Goal: Task Accomplishment & Management: Use online tool/utility

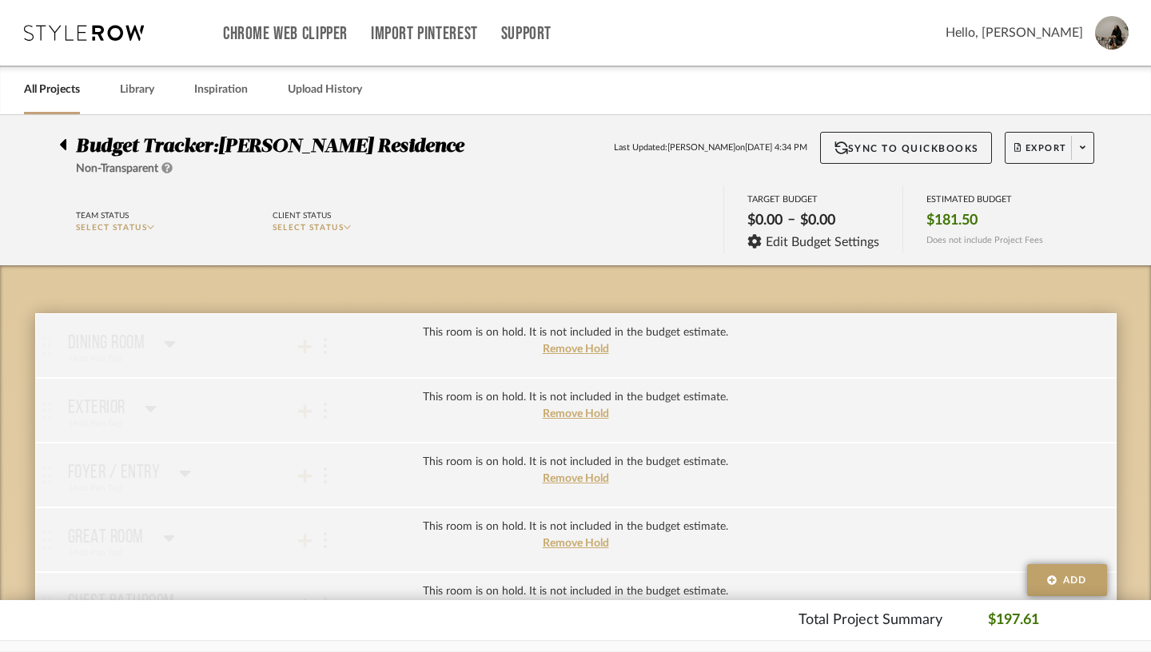
click at [1057, 37] on span "Hello, [PERSON_NAME]" at bounding box center [1014, 32] width 137 height 19
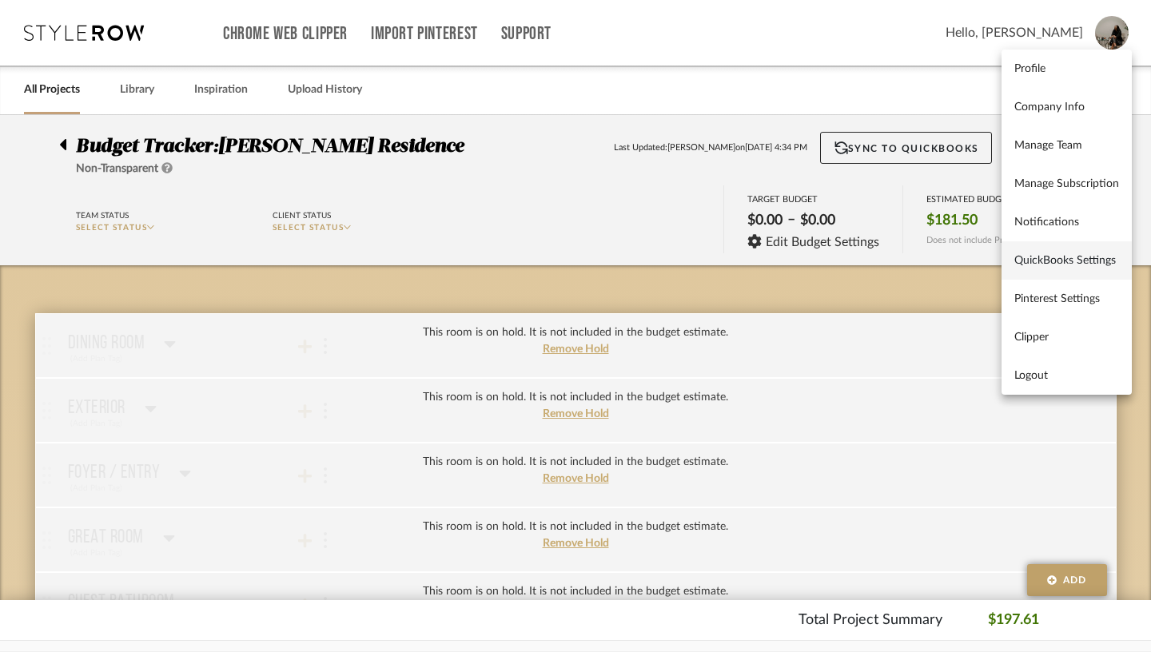
click at [1054, 259] on span "QuickBooks Settings" at bounding box center [1066, 261] width 105 height 14
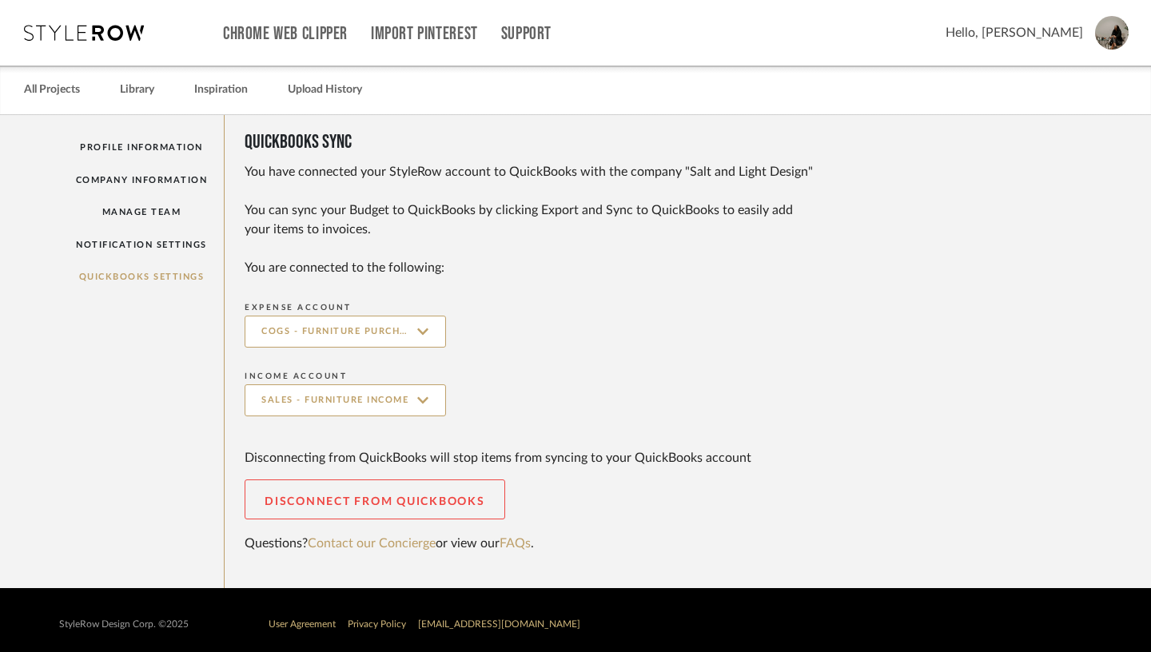
scroll to position [10, 0]
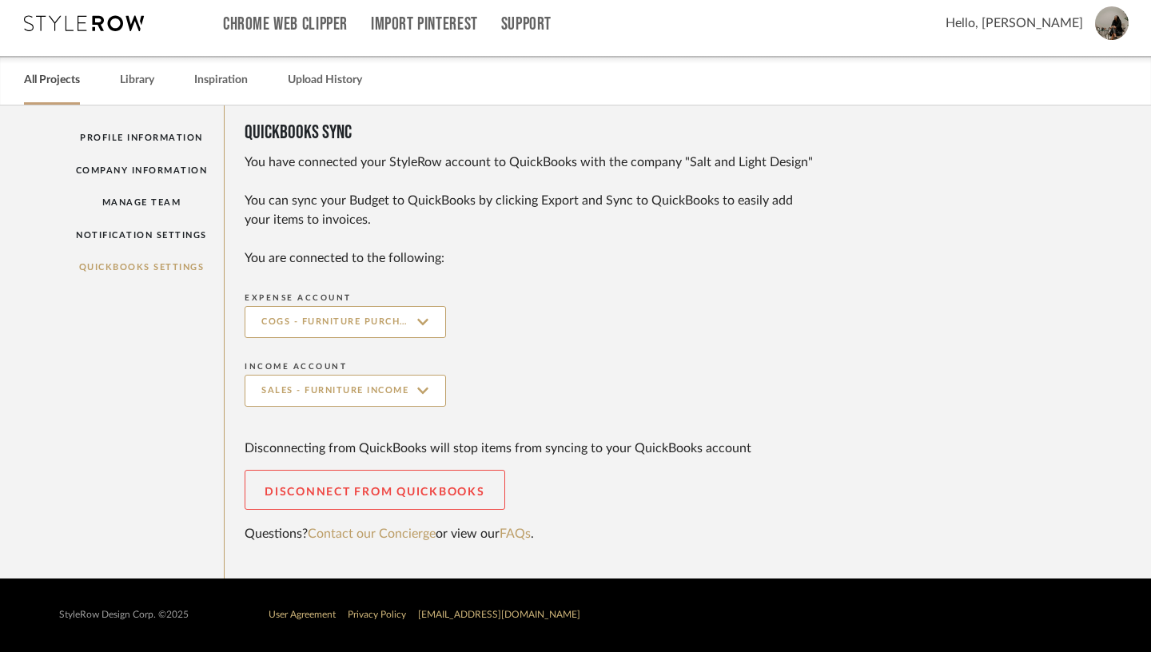
click at [59, 81] on link "All Projects" at bounding box center [52, 81] width 56 height 22
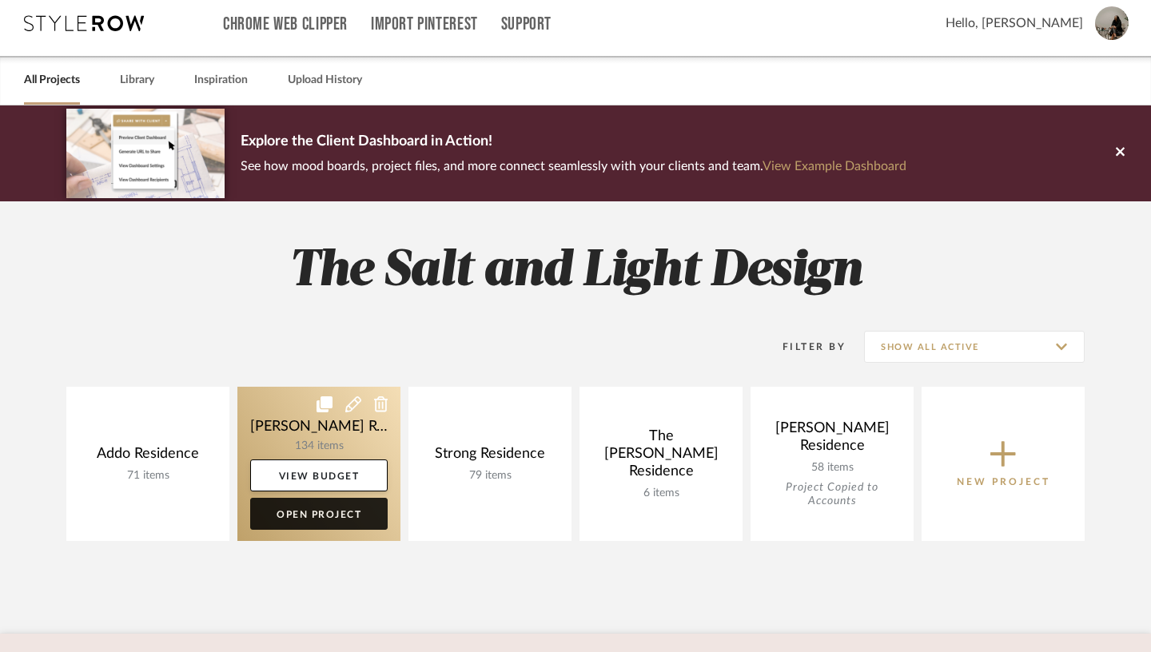
click at [323, 526] on link "Open Project" at bounding box center [318, 514] width 137 height 32
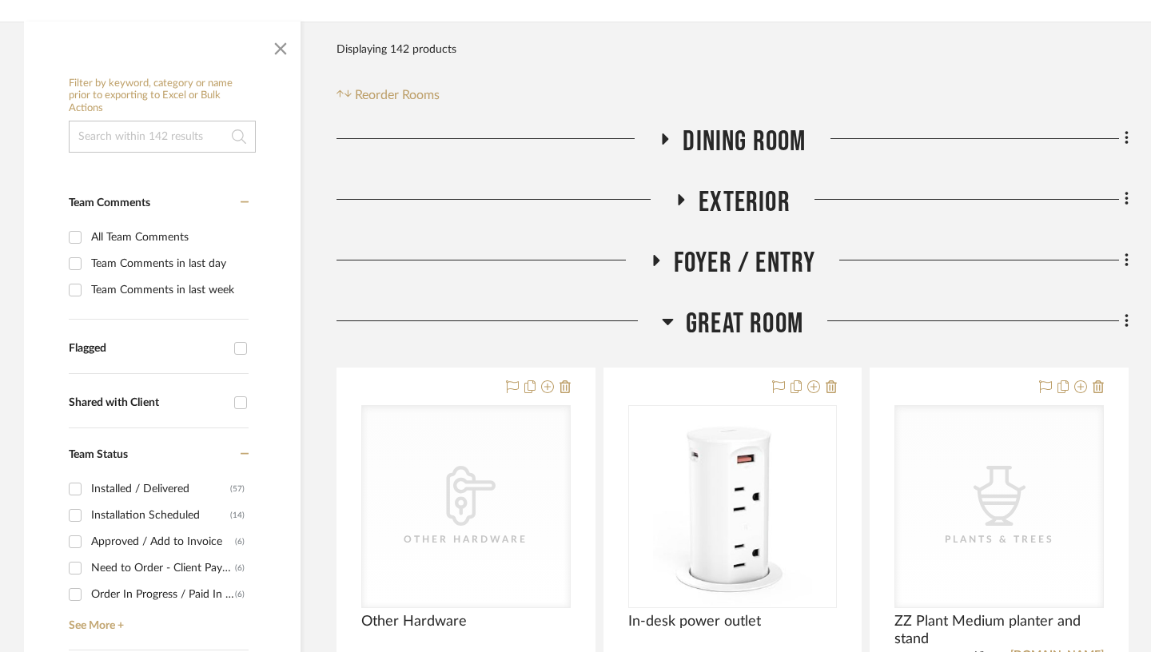
scroll to position [296, 0]
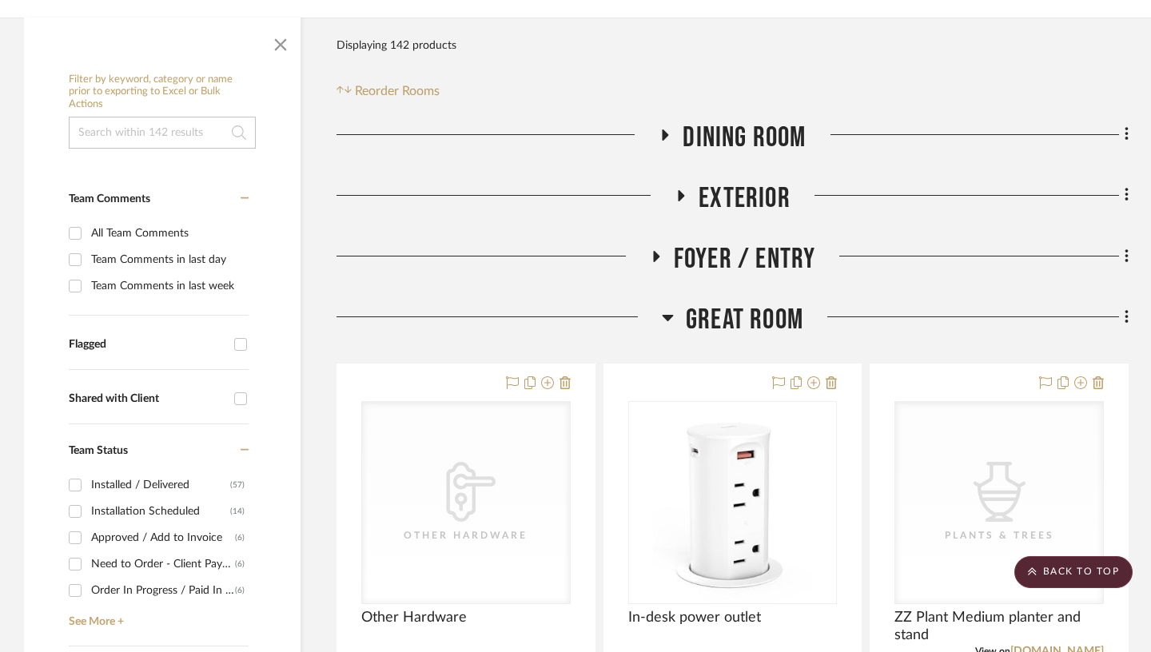
click at [667, 308] on icon at bounding box center [668, 317] width 12 height 19
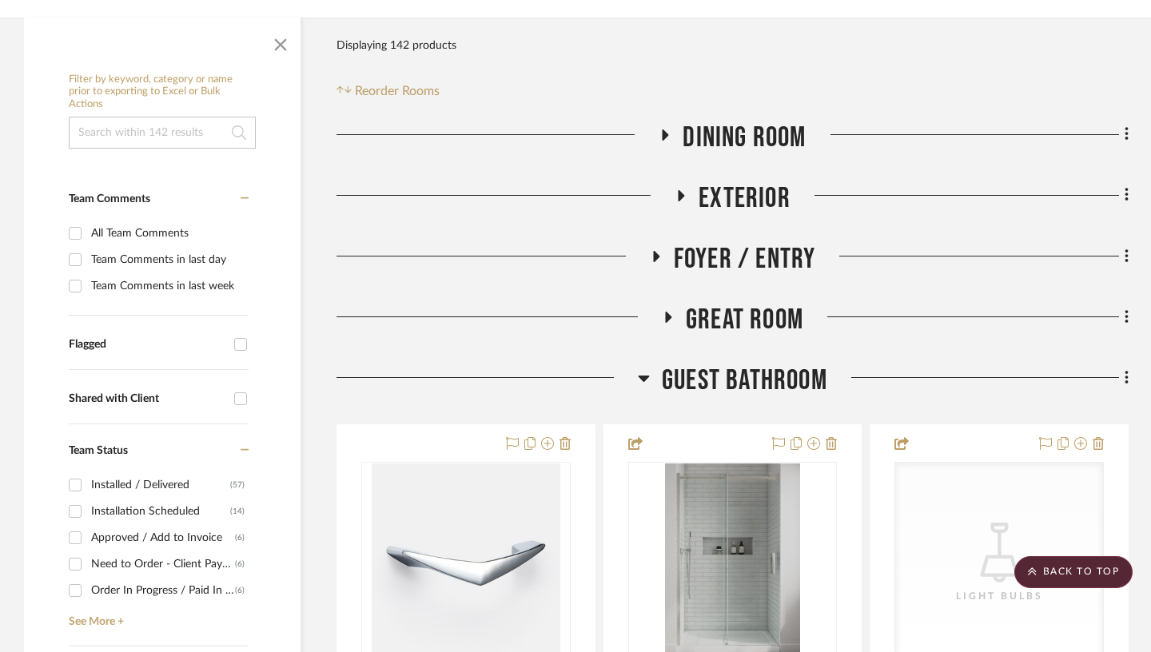
click at [641, 368] on icon at bounding box center [644, 377] width 12 height 19
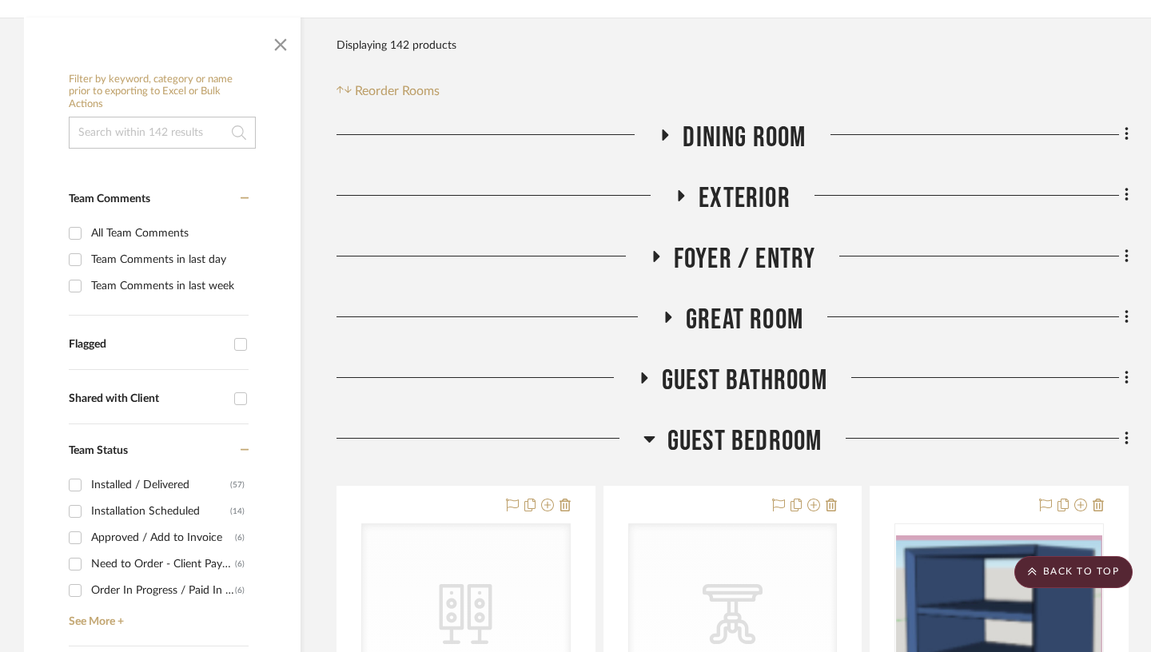
click at [647, 436] on icon at bounding box center [648, 439] width 11 height 6
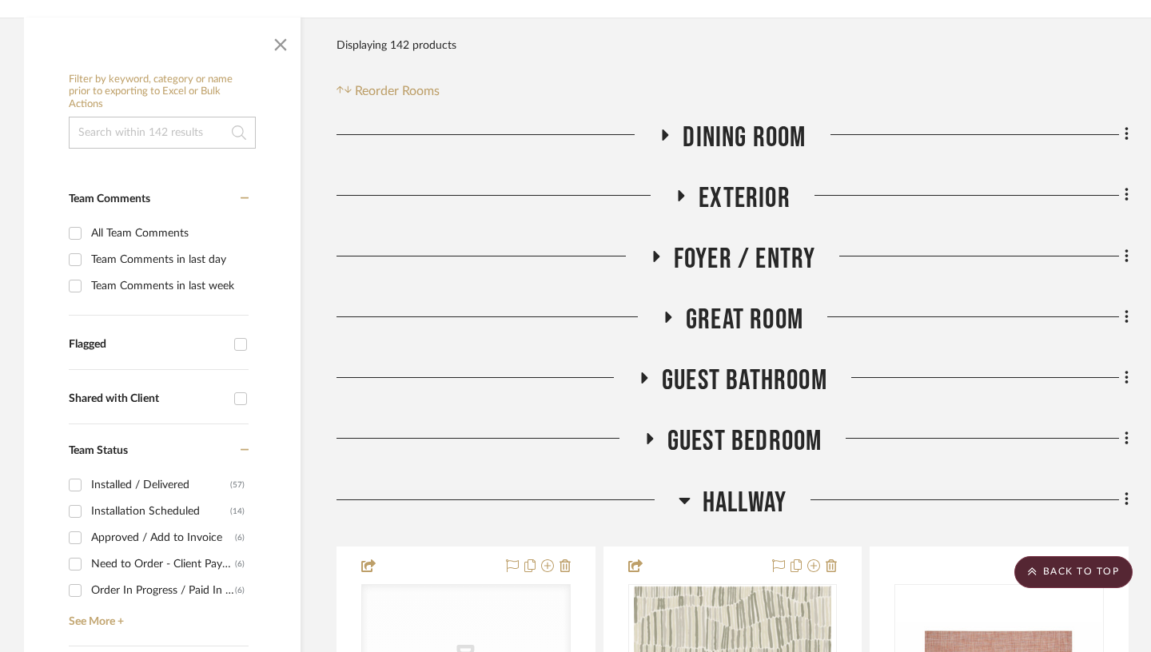
click at [685, 498] on icon at bounding box center [684, 501] width 11 height 6
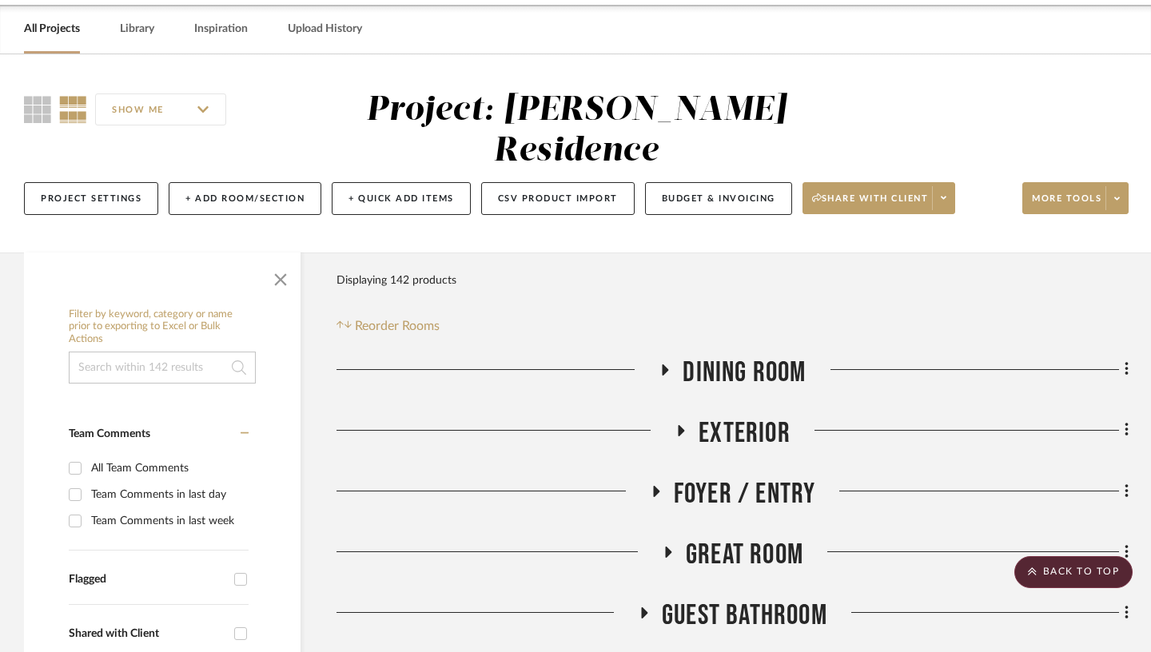
scroll to position [0, 0]
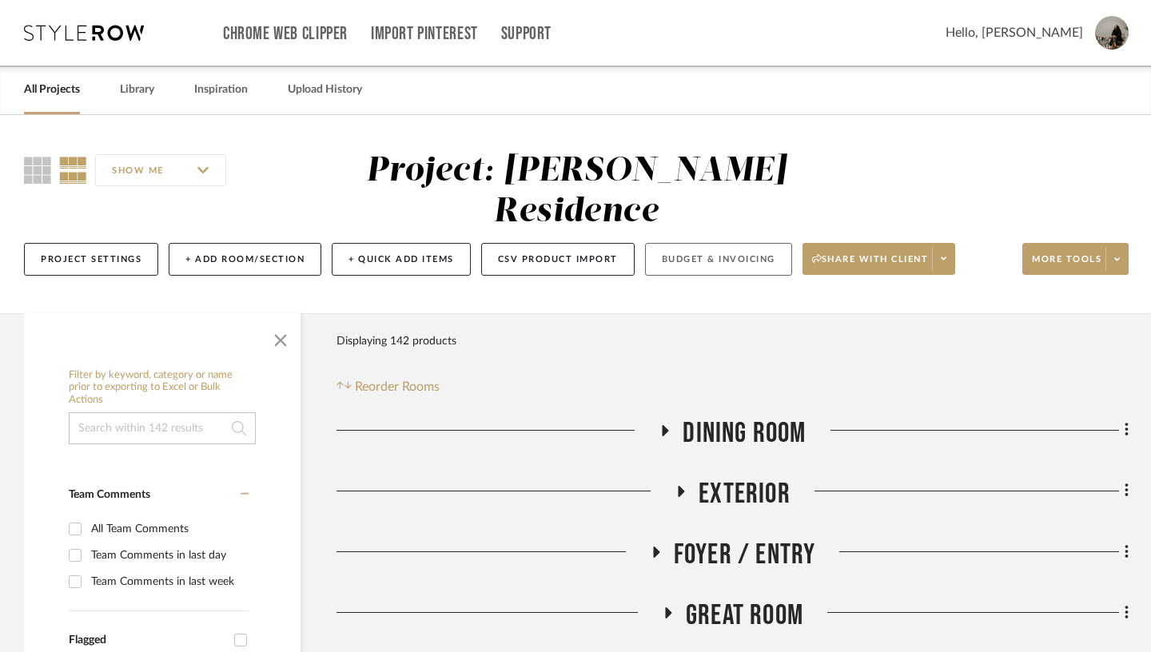
click at [728, 243] on button "Budget & Invoicing" at bounding box center [718, 259] width 147 height 33
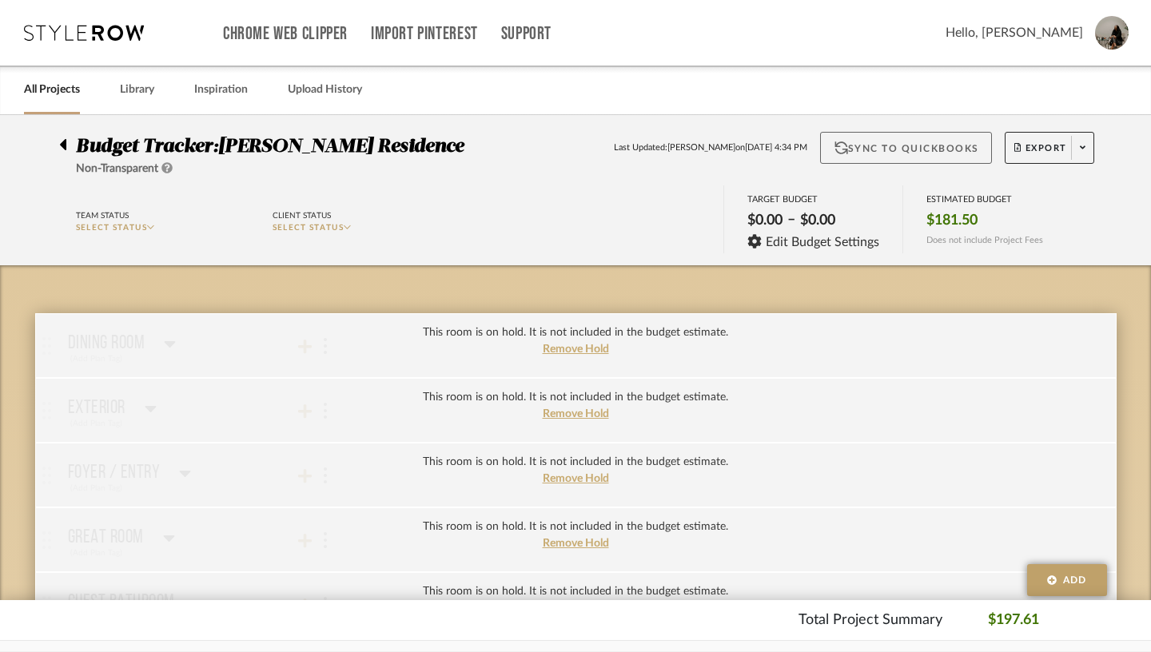
click at [885, 161] on button "Sync to QuickBooks" at bounding box center [906, 148] width 172 height 32
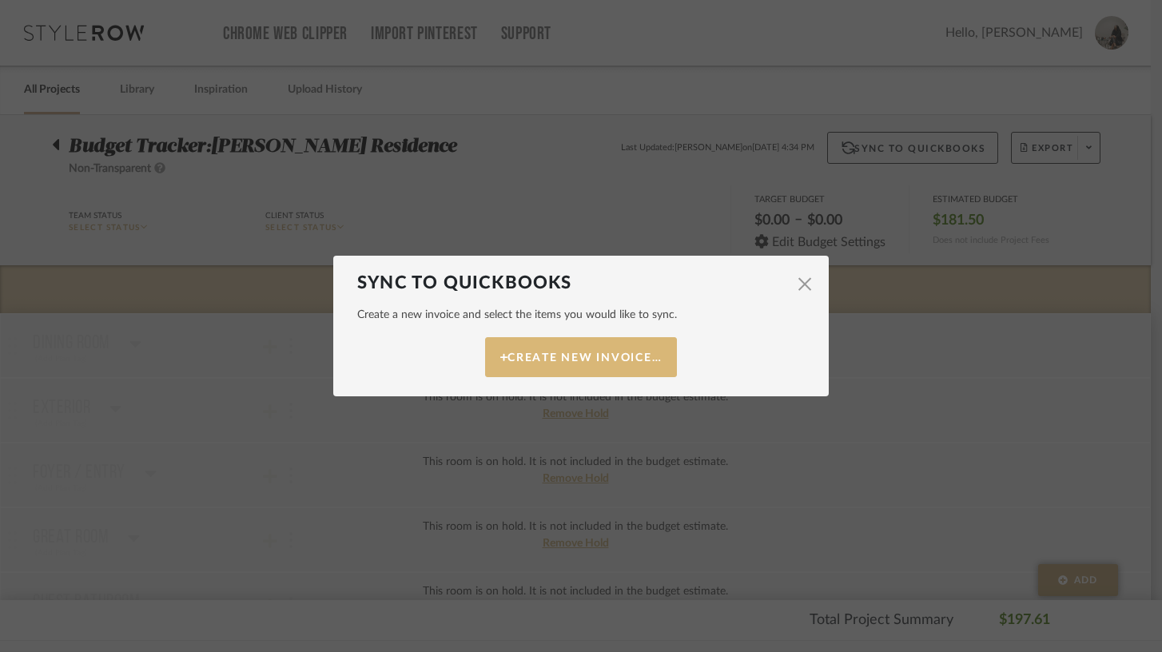
click at [584, 354] on button "Create New Invoice…" at bounding box center [581, 357] width 192 height 40
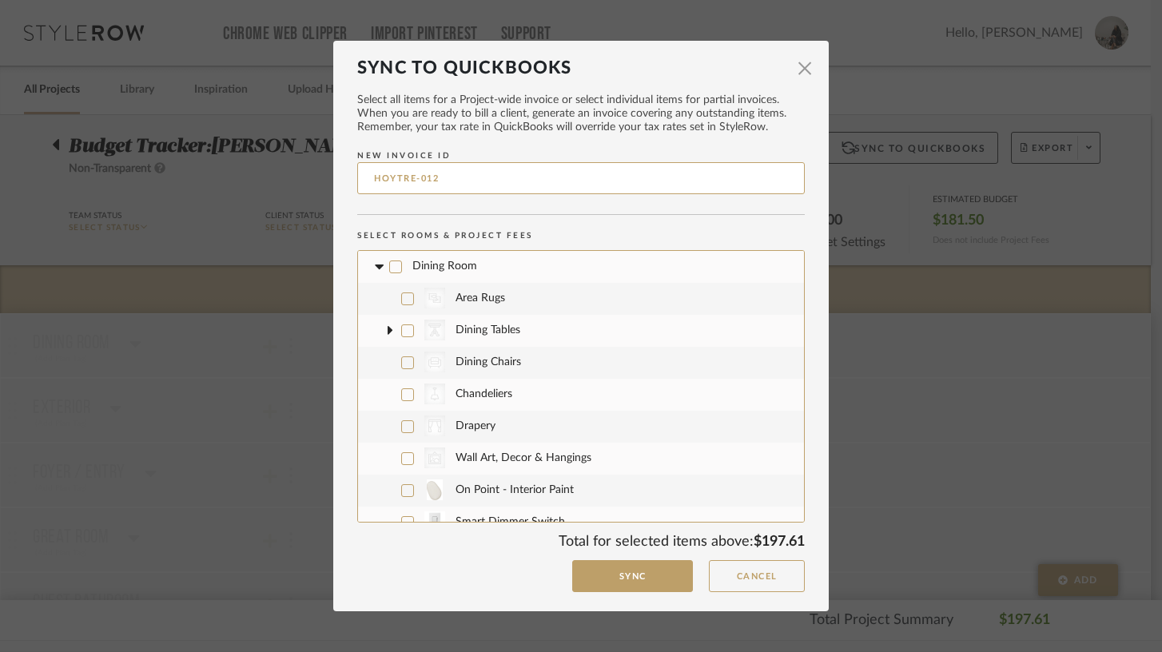
click at [481, 182] on input "HOYTRE-012" at bounding box center [581, 178] width 448 height 32
click at [374, 263] on fa-icon at bounding box center [378, 267] width 17 height 17
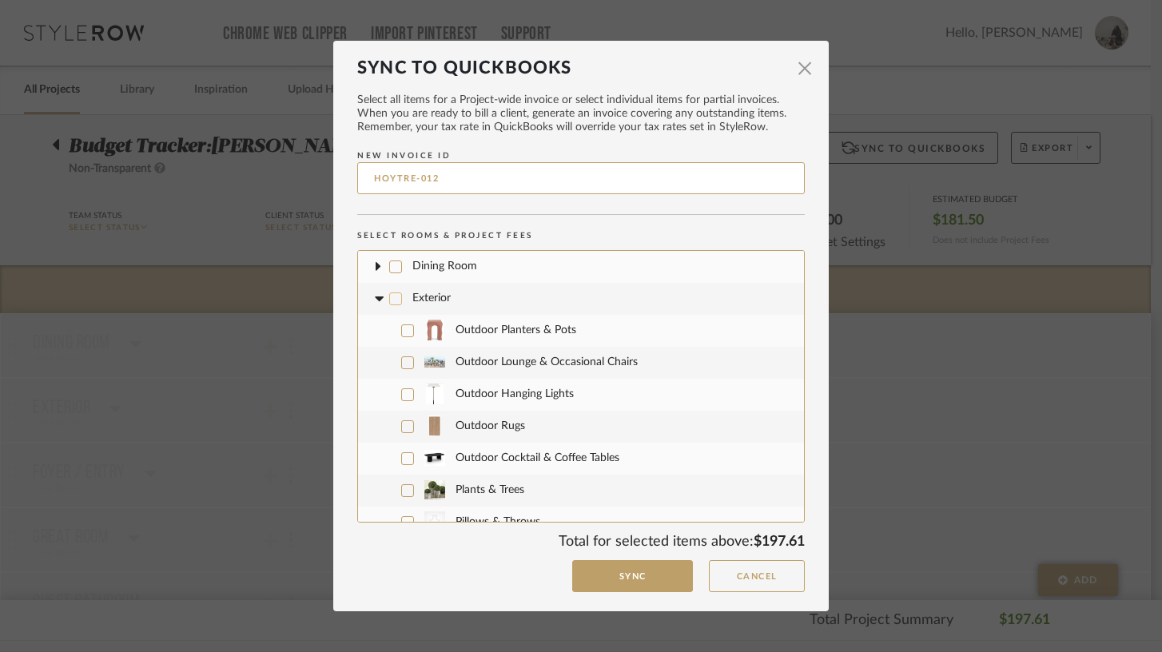
click at [373, 297] on icon at bounding box center [378, 299] width 10 height 6
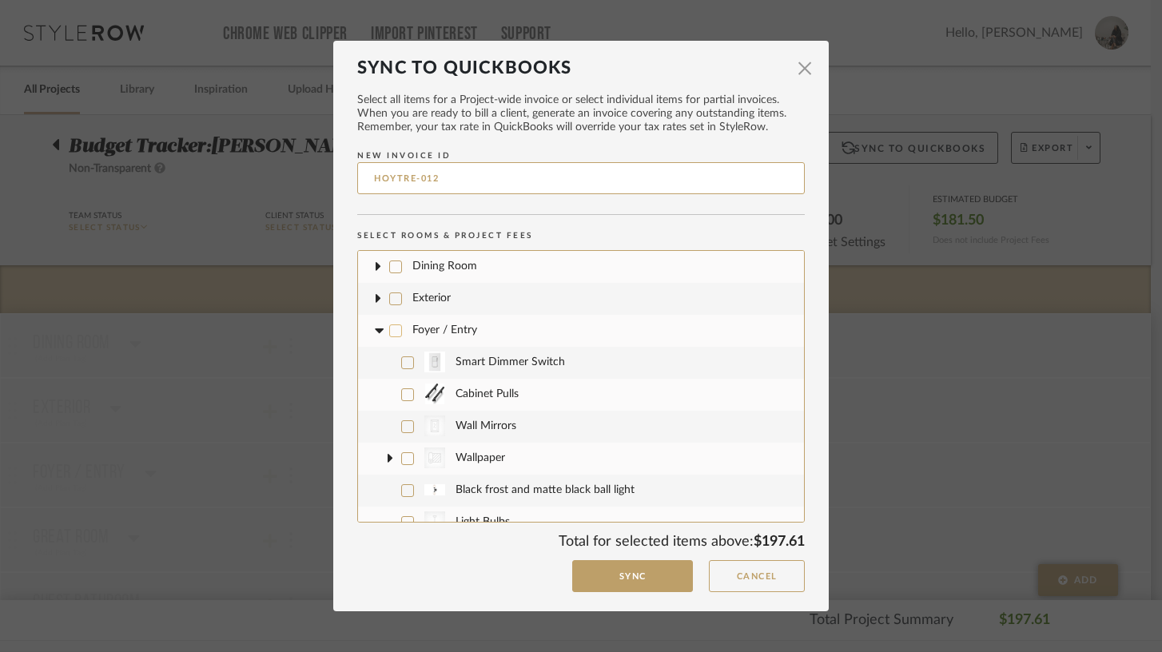
click at [373, 329] on icon at bounding box center [378, 331] width 10 height 6
click at [373, 361] on icon at bounding box center [378, 363] width 10 height 6
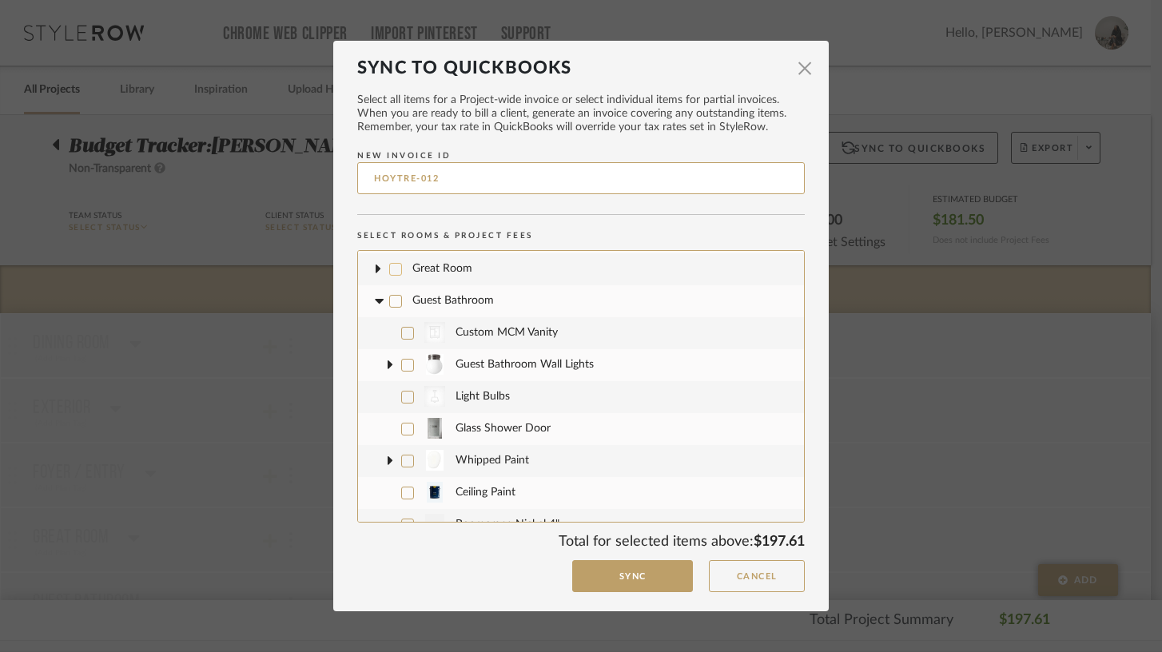
scroll to position [112, 0]
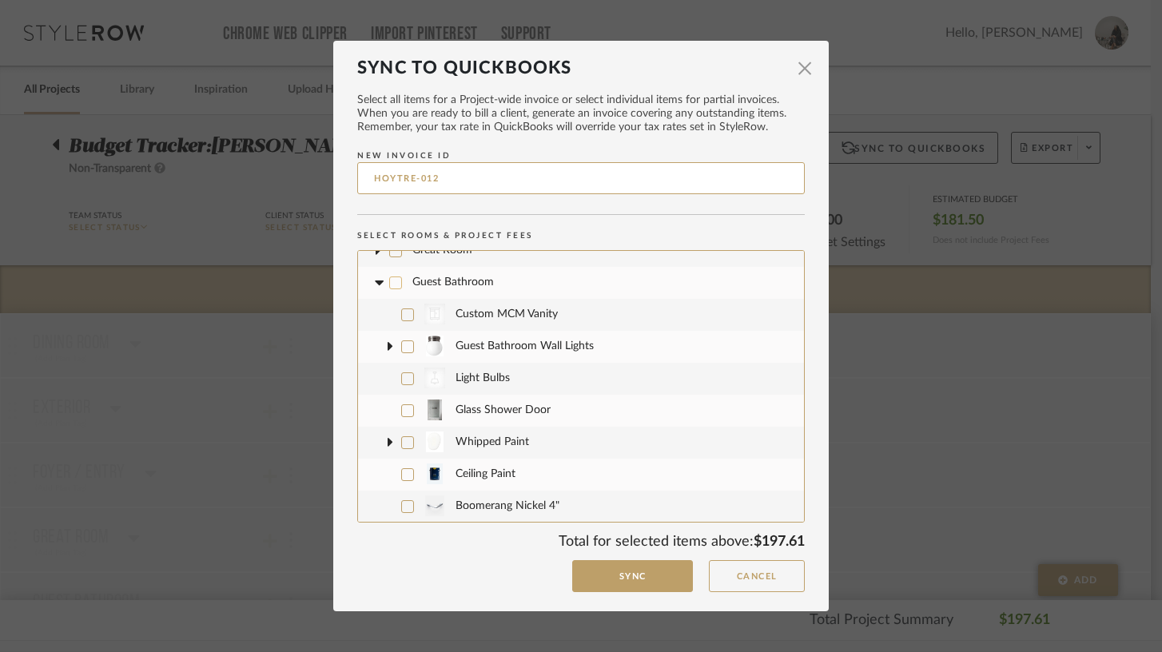
click at [373, 283] on icon at bounding box center [378, 283] width 10 height 6
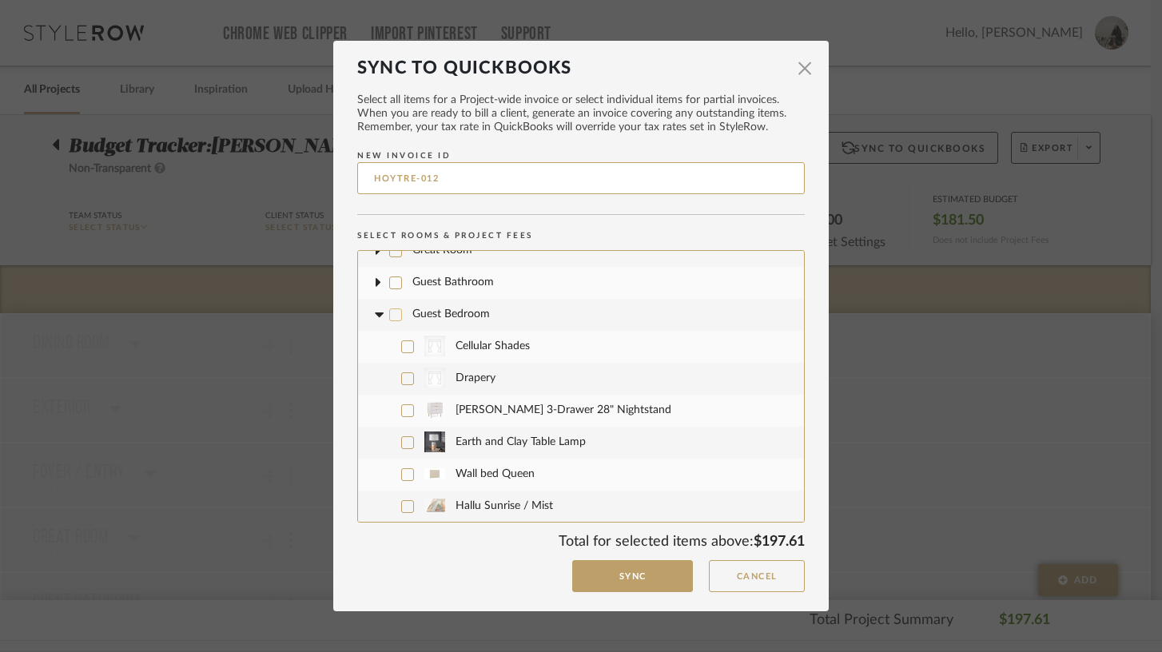
click at [372, 318] on fa-icon at bounding box center [378, 315] width 17 height 17
click at [373, 349] on icon at bounding box center [378, 347] width 10 height 6
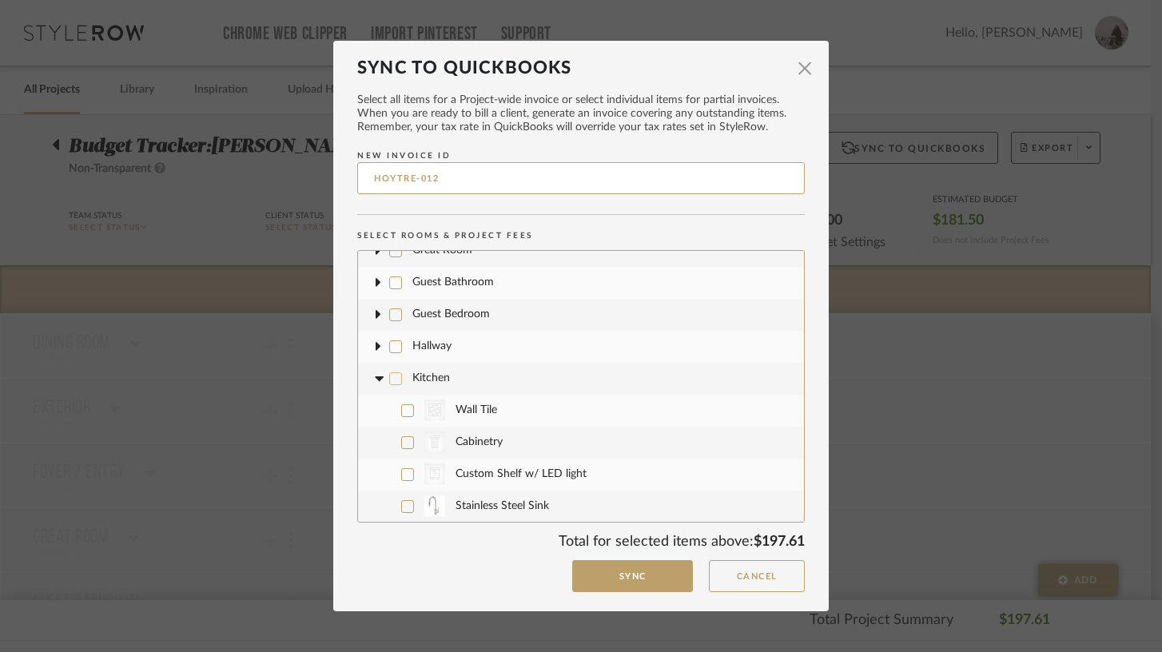
click at [373, 377] on icon at bounding box center [378, 379] width 10 height 6
click at [373, 408] on icon at bounding box center [378, 411] width 10 height 6
click at [373, 441] on icon at bounding box center [378, 443] width 10 height 6
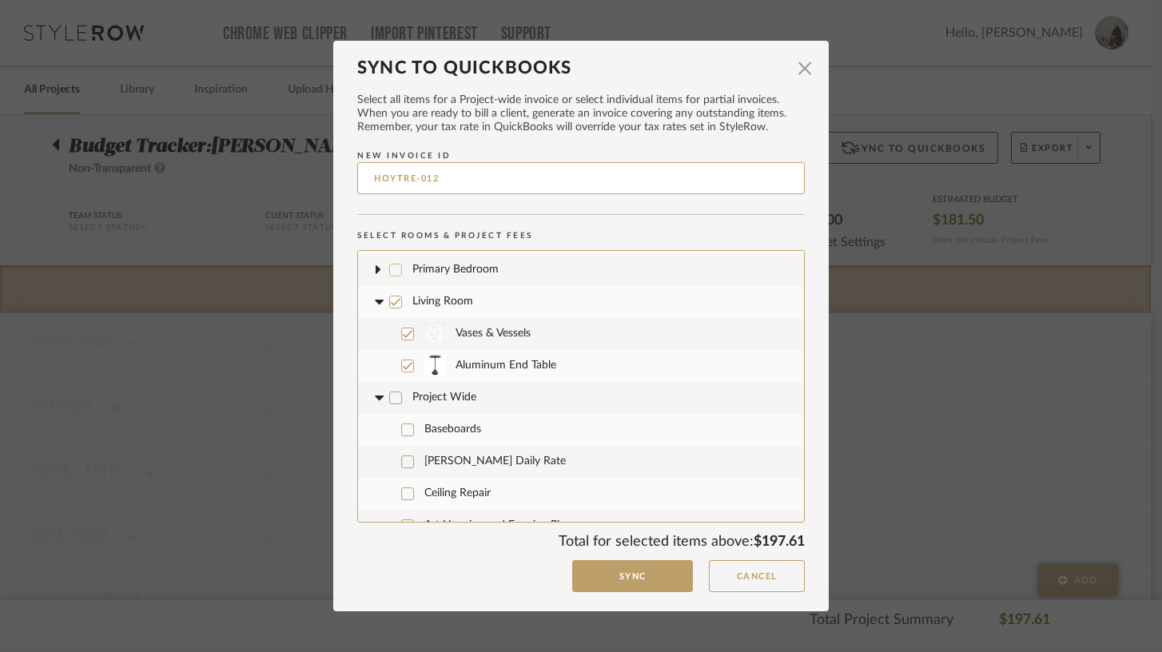
scroll to position [290, 0]
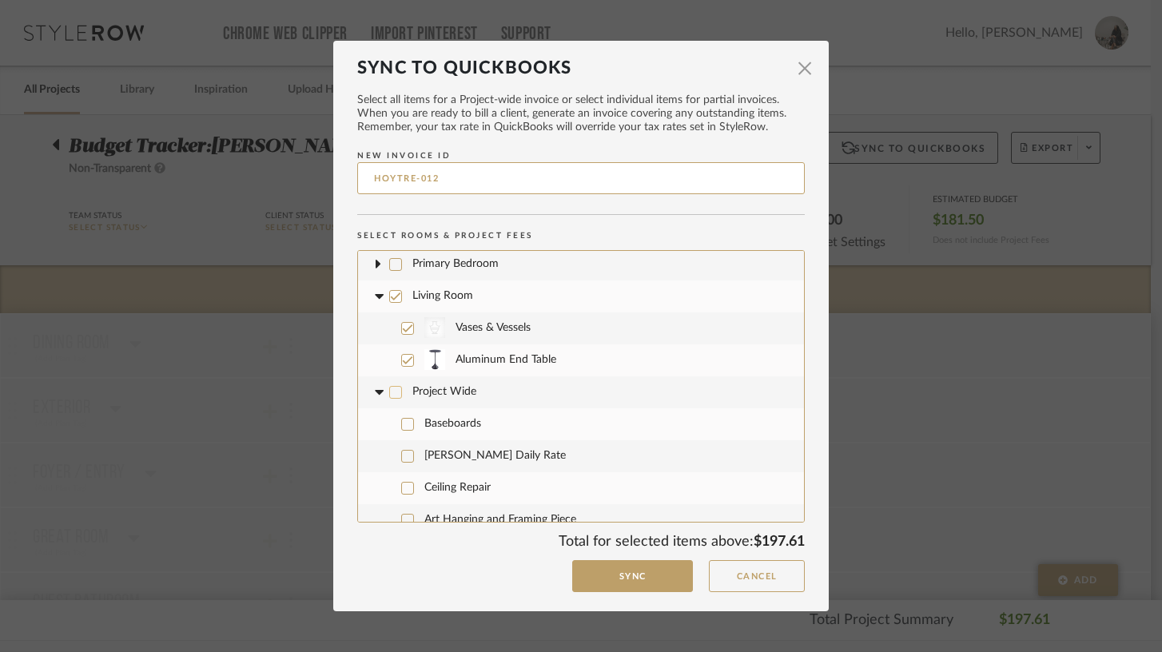
click at [373, 392] on icon at bounding box center [378, 392] width 10 height 6
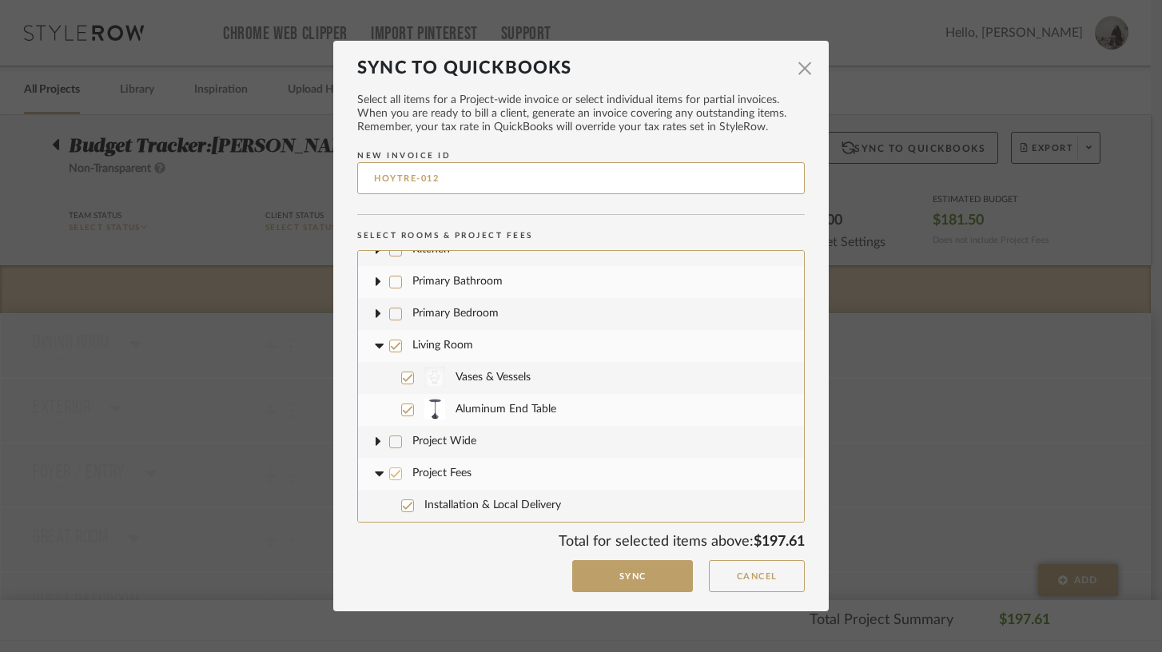
click at [391, 476] on icon at bounding box center [396, 474] width 10 height 8
click at [615, 579] on button "Sync" at bounding box center [632, 576] width 121 height 33
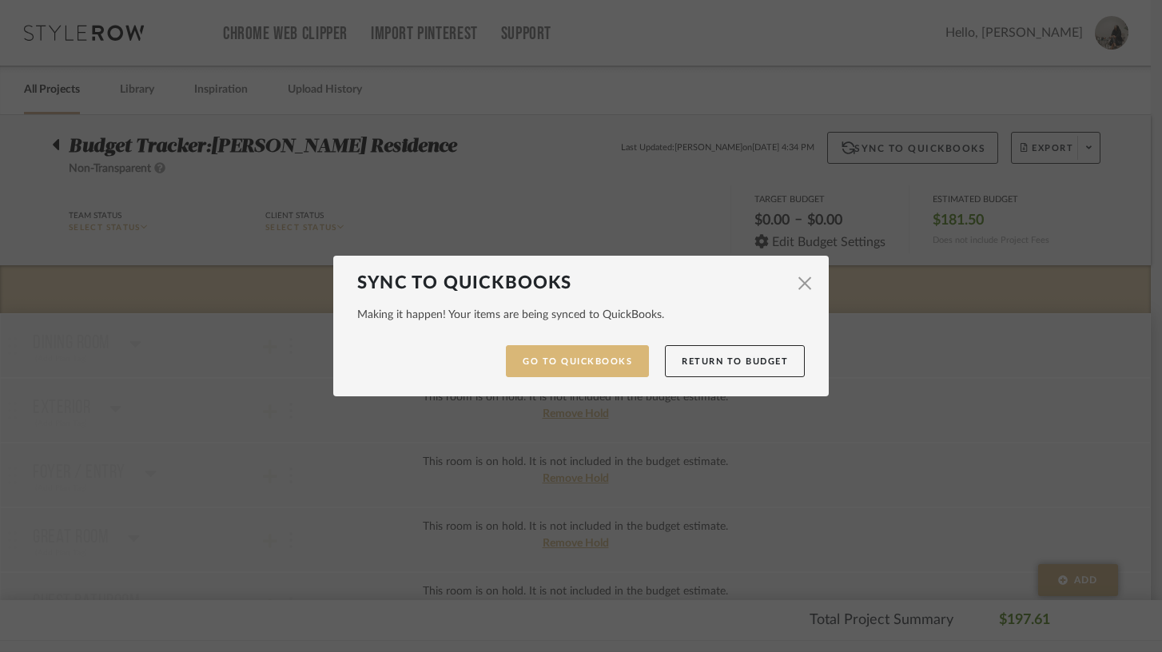
click at [599, 370] on link "Go to QuickBooks" at bounding box center [577, 361] width 143 height 33
